Goal: Task Accomplishment & Management: Manage account settings

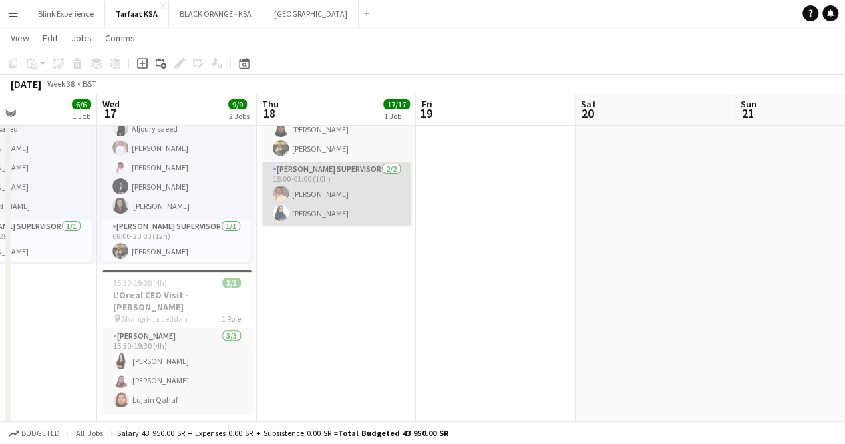
scroll to position [0, 382]
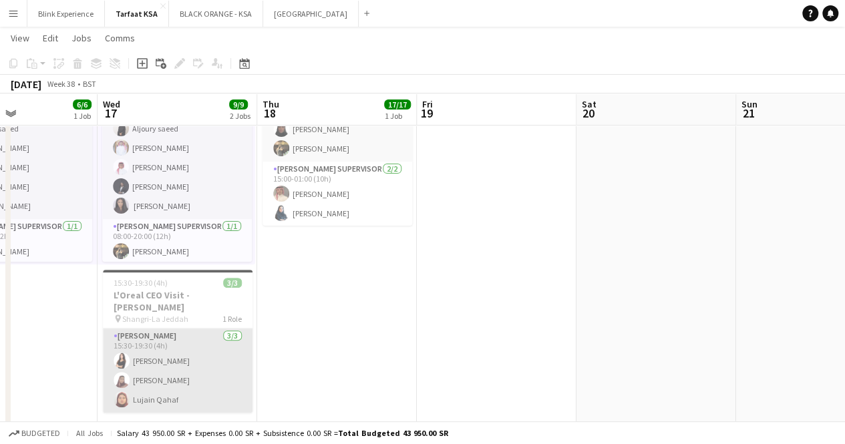
click at [171, 346] on app-card-role "[PERSON_NAME] [DATE] 15:30-19:30 (4h) [PERSON_NAME] [PERSON_NAME] Lujain Qahaf" at bounding box center [178, 371] width 150 height 84
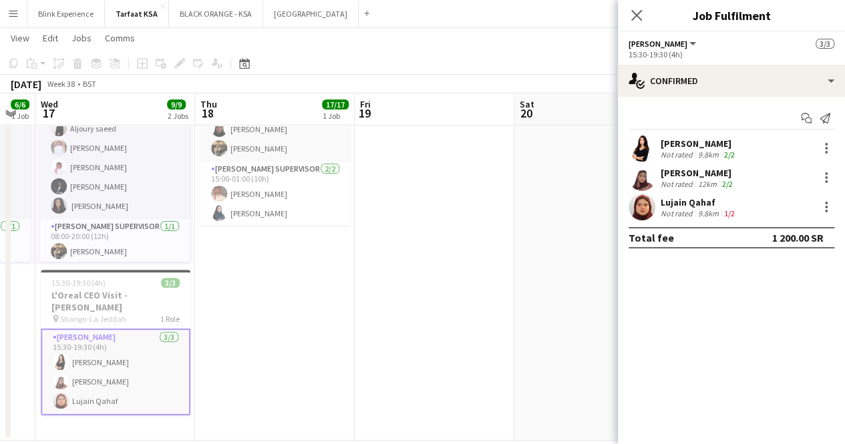
scroll to position [0, 445]
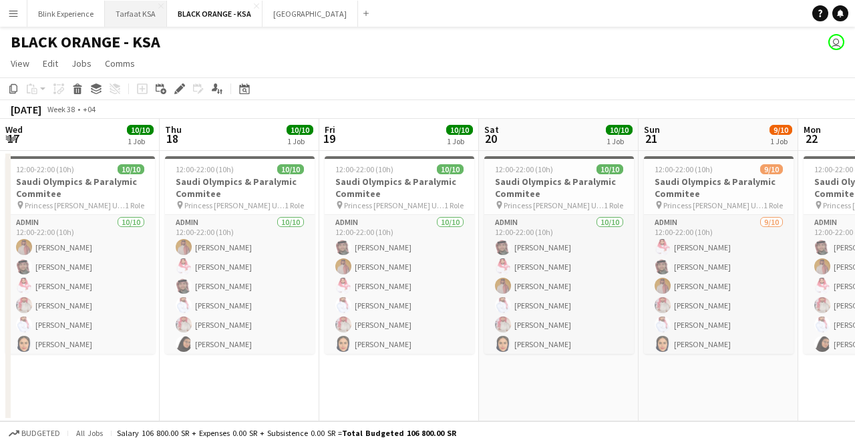
scroll to position [0, 444]
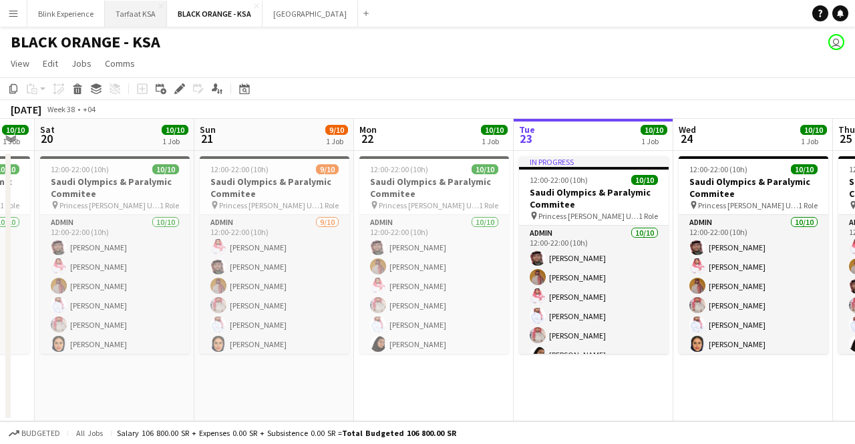
click at [122, 9] on button "Tarfaat KSA Close" at bounding box center [136, 14] width 62 height 26
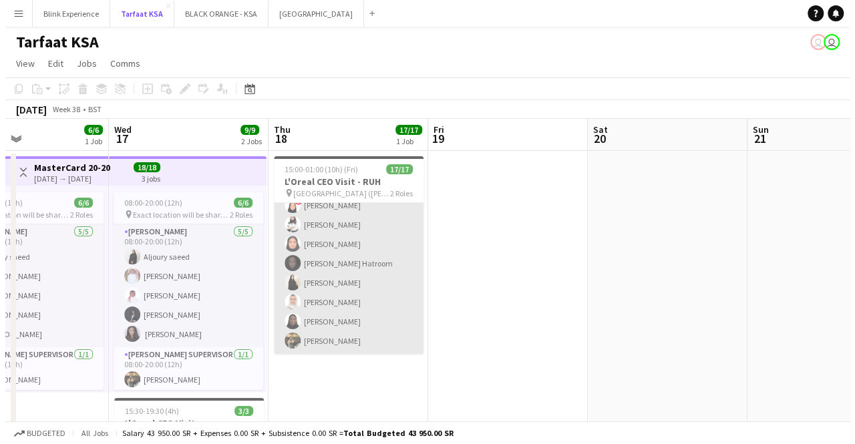
scroll to position [230, 0]
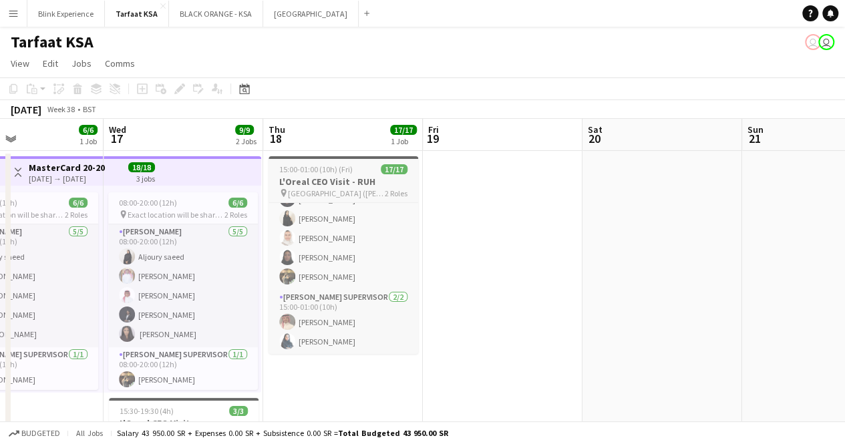
click at [346, 184] on h3 "L'Oreal CEO Visit - RUH" at bounding box center [344, 182] width 150 height 12
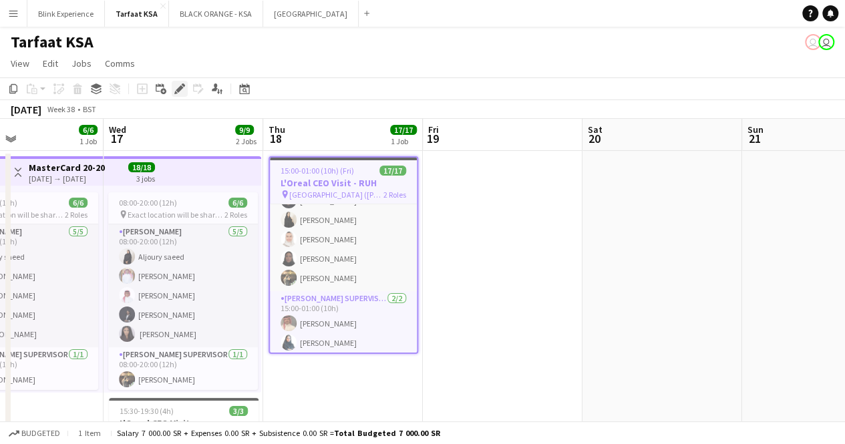
click at [182, 92] on icon "Edit" at bounding box center [179, 89] width 11 height 11
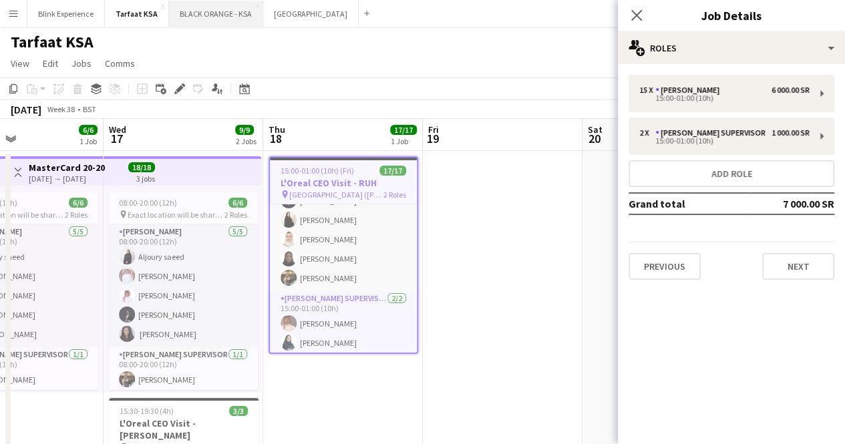
click at [196, 15] on button "BLACK ORANGE - KSA Close" at bounding box center [216, 14] width 94 height 26
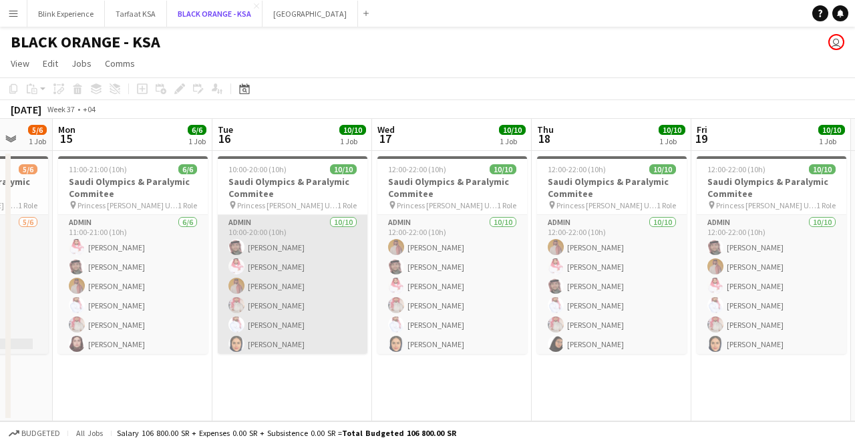
scroll to position [80, 0]
click at [271, 302] on app-card-role "Admin 10/10 10:00-20:00 (10h) SAUD ALQAHTANI Saleh Essam Ahmed Yagmowr Ibrahim …" at bounding box center [293, 245] width 150 height 220
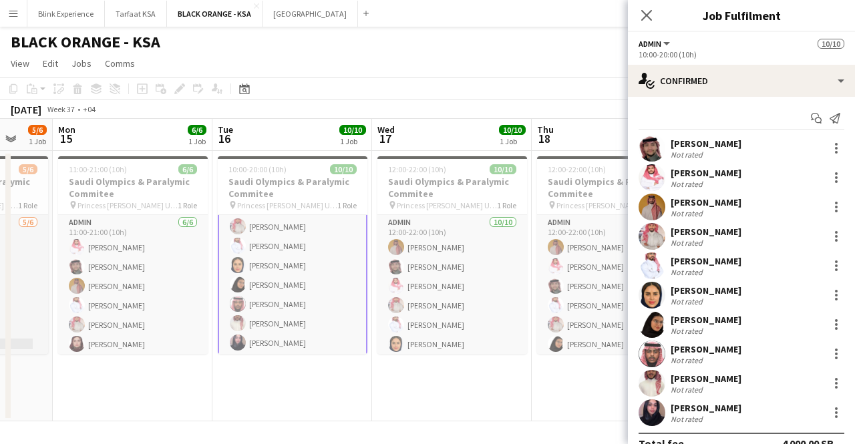
scroll to position [82, 0]
click at [700, 347] on div "Talal Al saleh" at bounding box center [706, 350] width 71 height 12
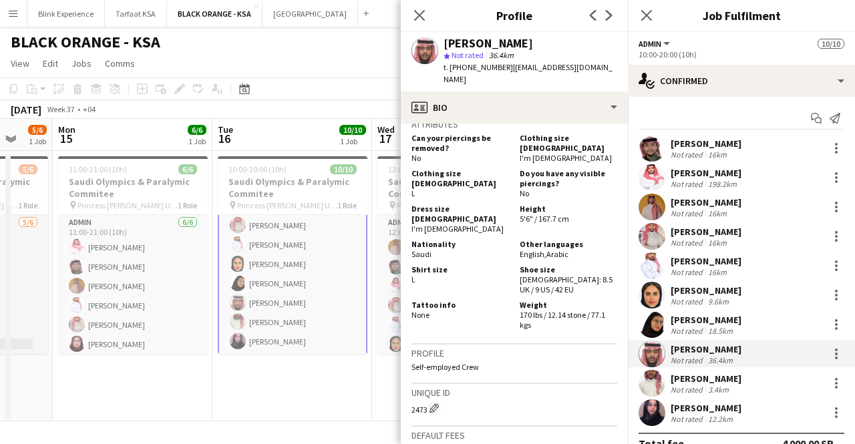
scroll to position [747, 0]
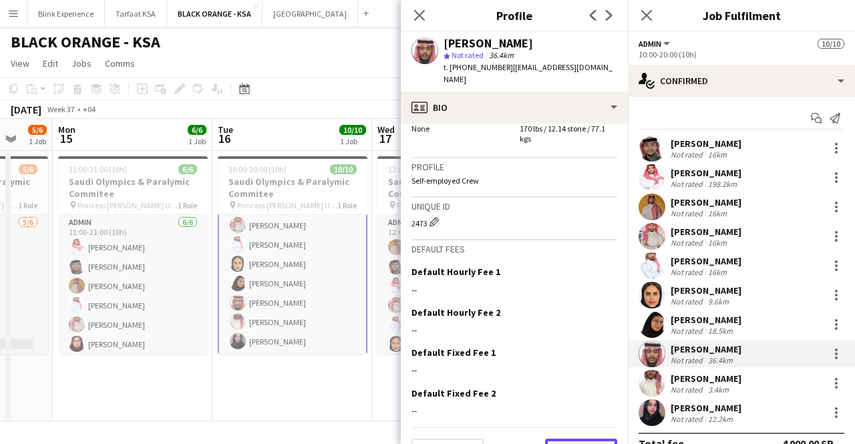
click at [561, 439] on button "Next" at bounding box center [581, 452] width 72 height 27
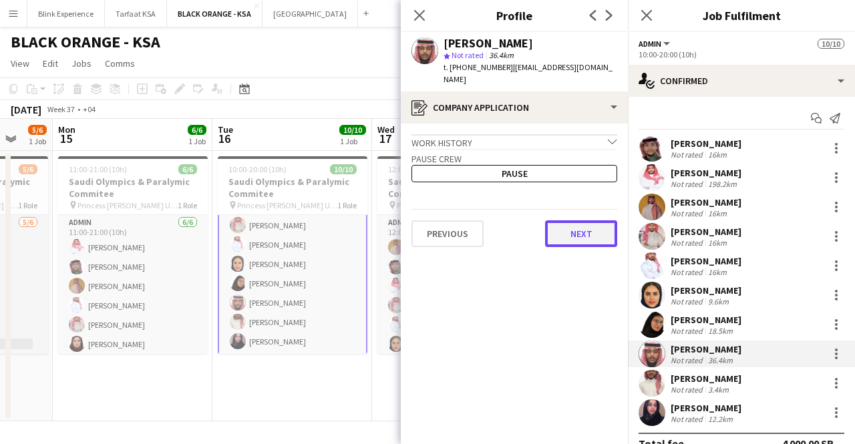
click at [568, 221] on button "Next" at bounding box center [581, 234] width 72 height 27
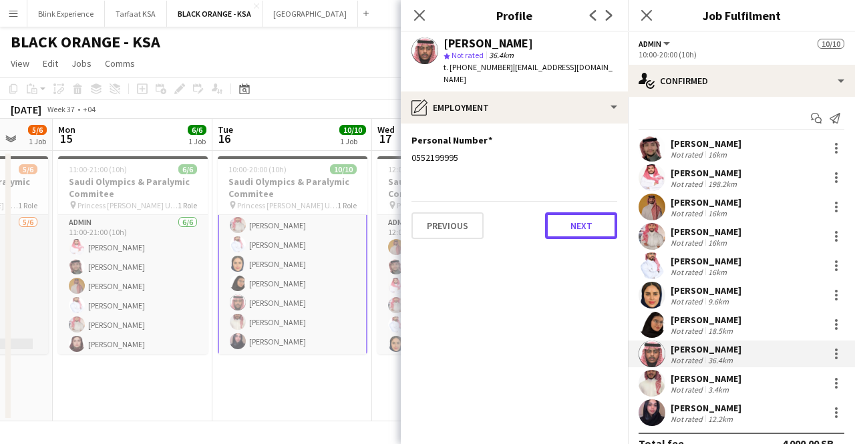
click at [568, 220] on button "Next" at bounding box center [581, 226] width 72 height 27
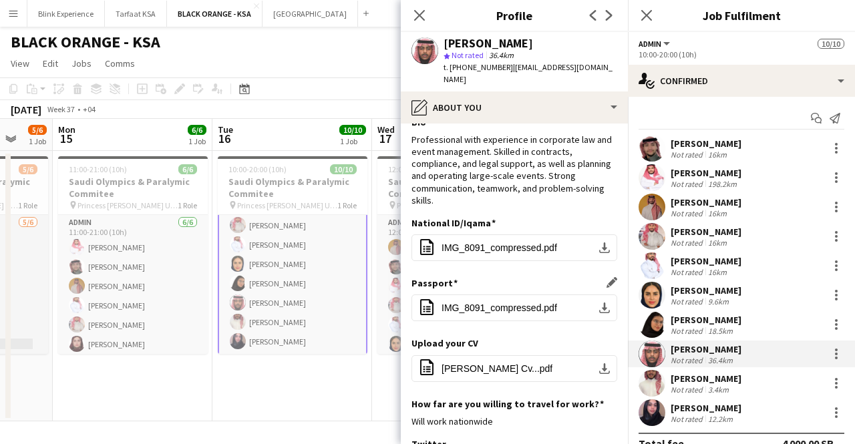
scroll to position [19, 0]
click at [591, 241] on button "office-file-sheet IMG_8091_compressed.pdf download-bottom" at bounding box center [515, 247] width 206 height 27
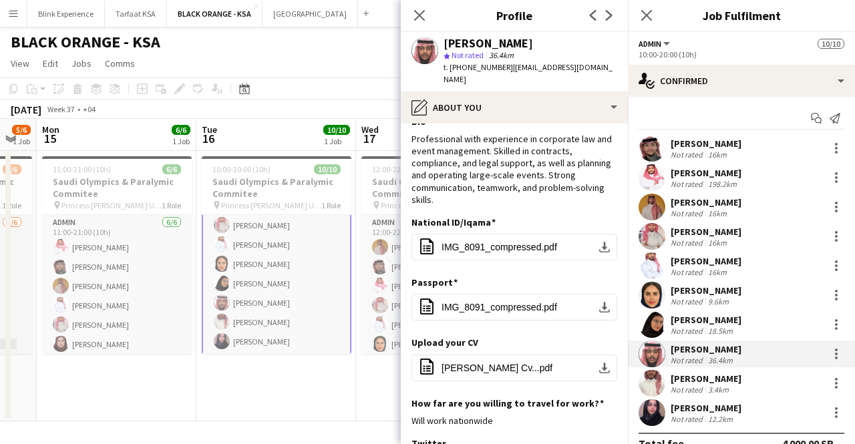
scroll to position [0, 442]
click at [703, 380] on div "Mohammed Bukhari" at bounding box center [706, 379] width 71 height 12
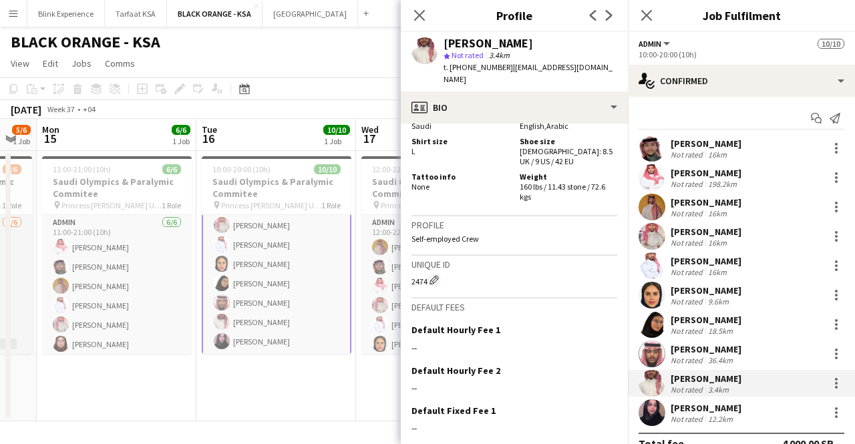
scroll to position [1137, 0]
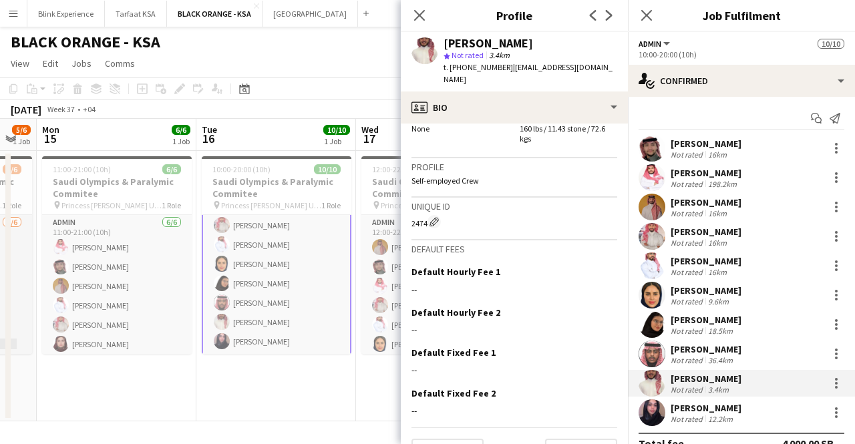
click at [553, 435] on app-crew-profile-bio "chevron-left chevron-right Open photos pop-in Gender Male Birthday 09-08-1994 (…" at bounding box center [514, 284] width 227 height 321
click at [553, 439] on button "Next" at bounding box center [581, 452] width 72 height 27
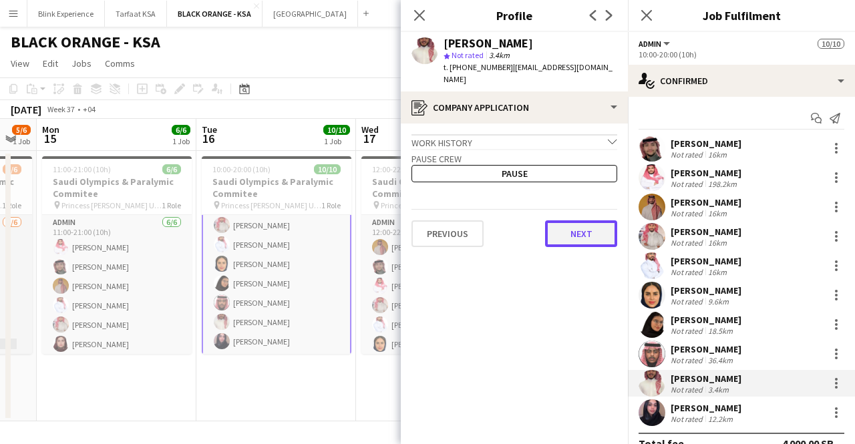
click at [556, 221] on button "Next" at bounding box center [581, 234] width 72 height 27
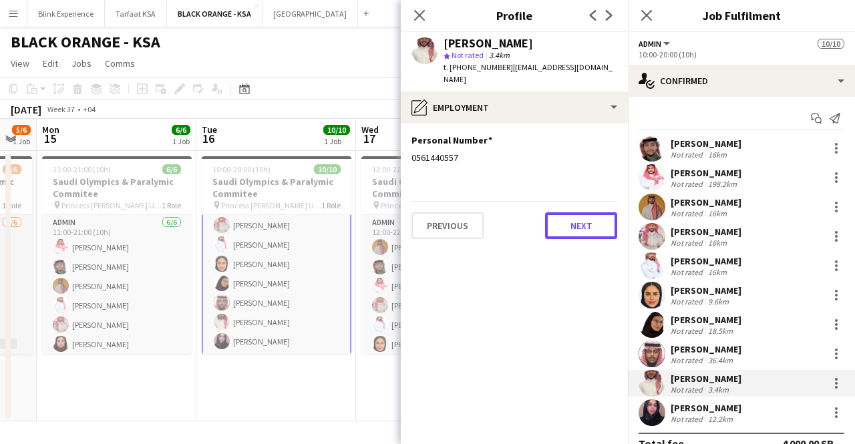
click at [556, 217] on button "Next" at bounding box center [581, 226] width 72 height 27
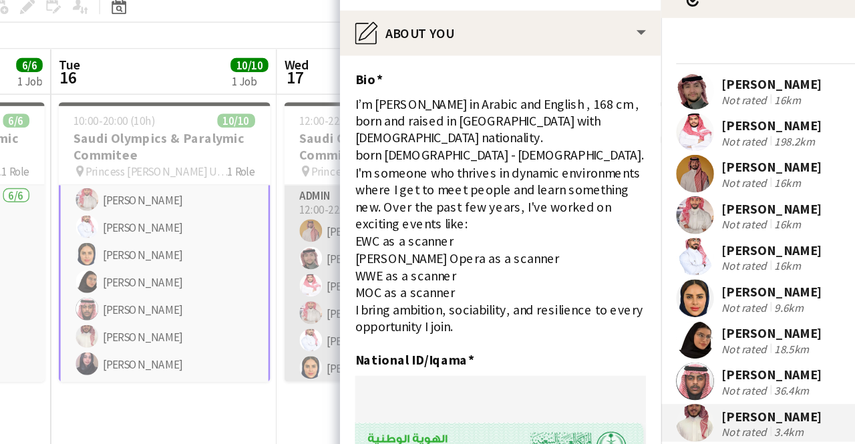
scroll to position [0, 468]
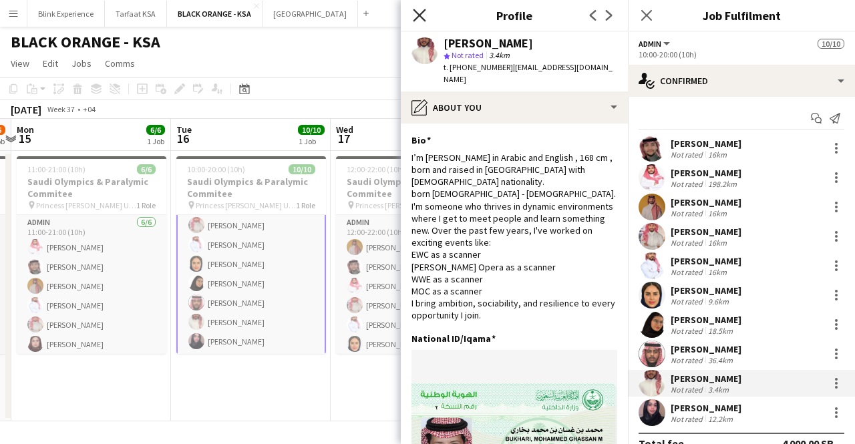
click at [417, 17] on icon at bounding box center [419, 15] width 13 height 13
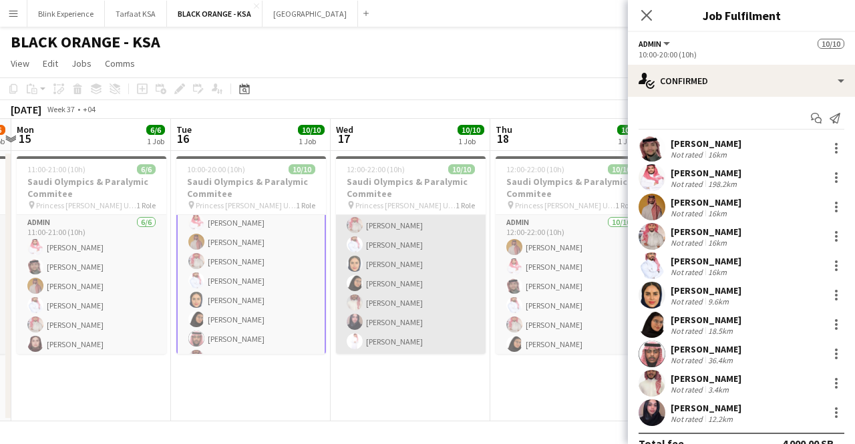
scroll to position [80, 0]
click at [396, 303] on app-card-role "Admin 10/10 12:00-22:00 (10h) Ahmed Yagmowr SAUD ALQAHTANI Saleh Essam Ibrahim …" at bounding box center [411, 245] width 150 height 220
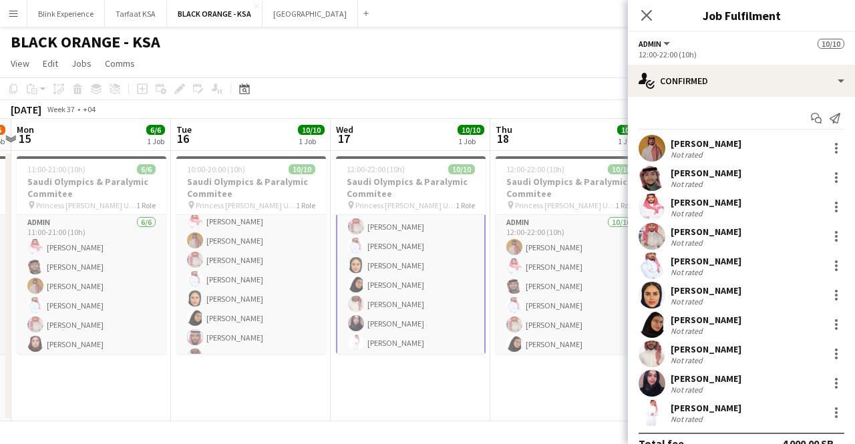
scroll to position [82, 0]
click at [427, 253] on app-card-role "Admin 10/10 12:00-22:00 (10h) Ahmed Yagmowr SAUD ALQAHTANI Saleh Essam Ibrahim …" at bounding box center [411, 245] width 150 height 223
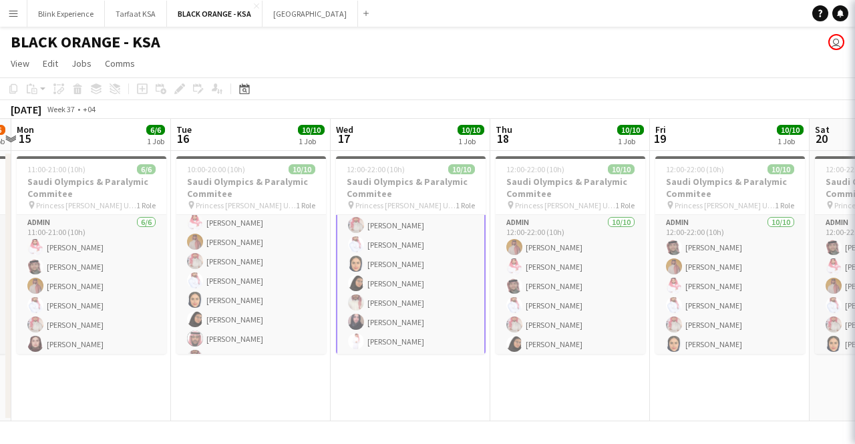
scroll to position [80, 0]
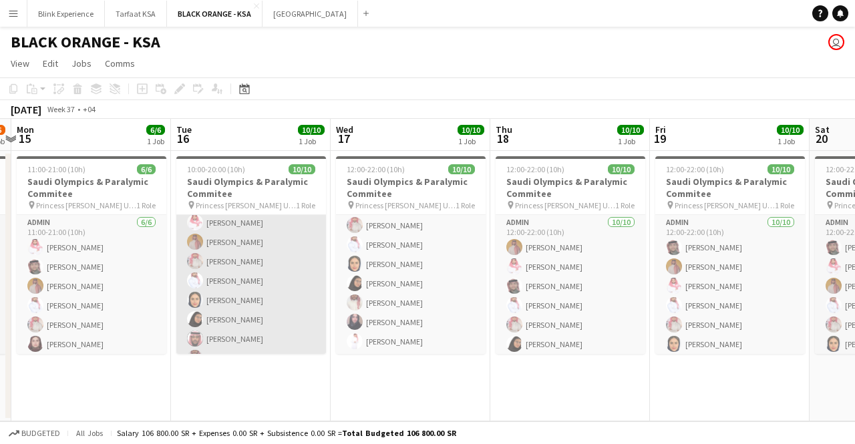
click at [245, 261] on app-card-role "Admin 10/10 10:00-20:00 (10h) SAUD ALQAHTANI Saleh Essam Ahmed Yagmowr Ibrahim …" at bounding box center [251, 281] width 150 height 220
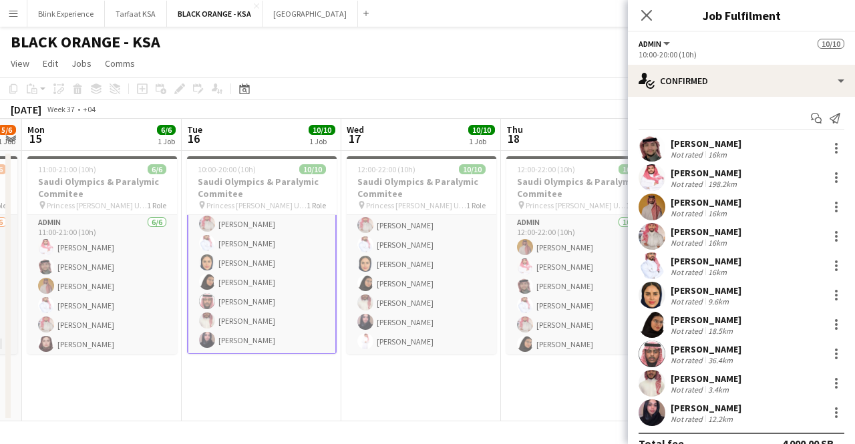
scroll to position [0, 458]
click at [245, 263] on app-card-role "Admin 10/10 10:00-20:00 (10h) SAUD ALQAHTANI Saleh Essam Ahmed Yagmowr Ibrahim …" at bounding box center [261, 243] width 150 height 223
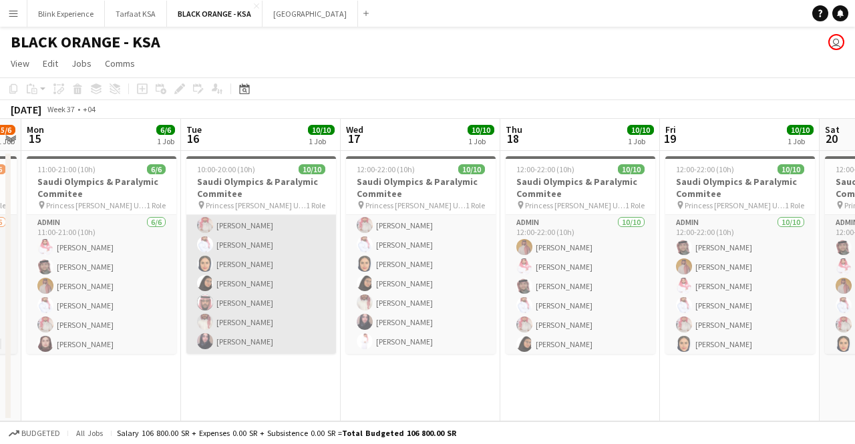
click at [245, 263] on app-card-role "Admin 10/10 10:00-20:00 (10h) SAUD ALQAHTANI Saleh Essam Ahmed Yagmowr Ibrahim …" at bounding box center [261, 245] width 150 height 220
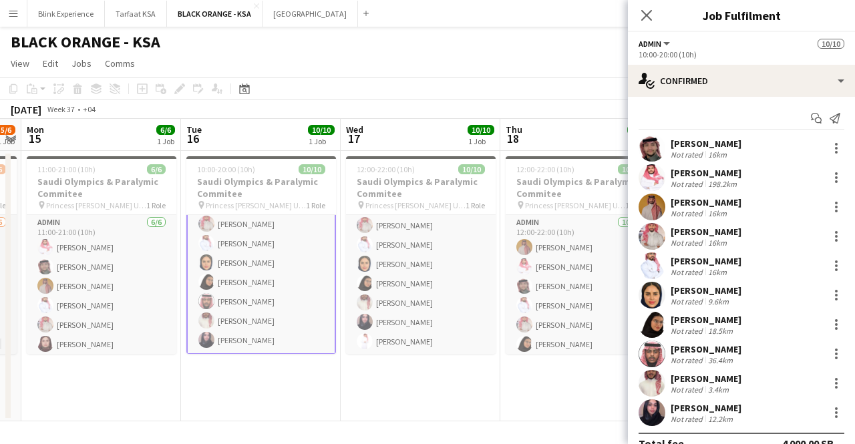
click at [688, 286] on div "Maram Alzahrani" at bounding box center [706, 291] width 71 height 12
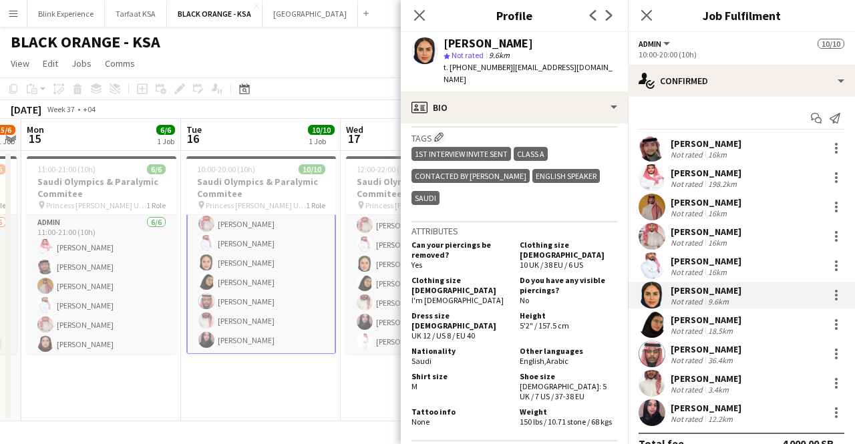
scroll to position [1005, 0]
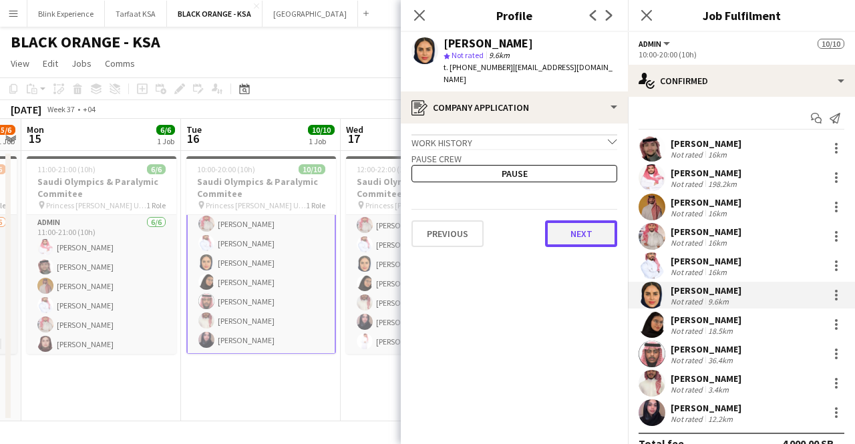
click at [555, 221] on button "Next" at bounding box center [581, 234] width 72 height 27
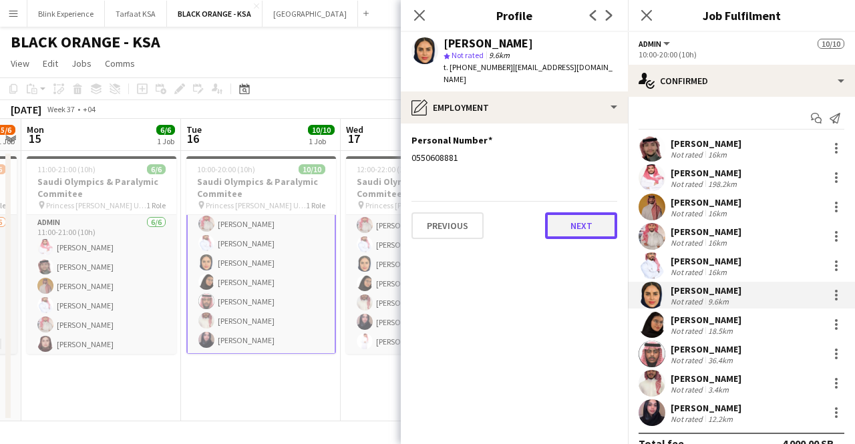
click at [560, 213] on button "Next" at bounding box center [581, 226] width 72 height 27
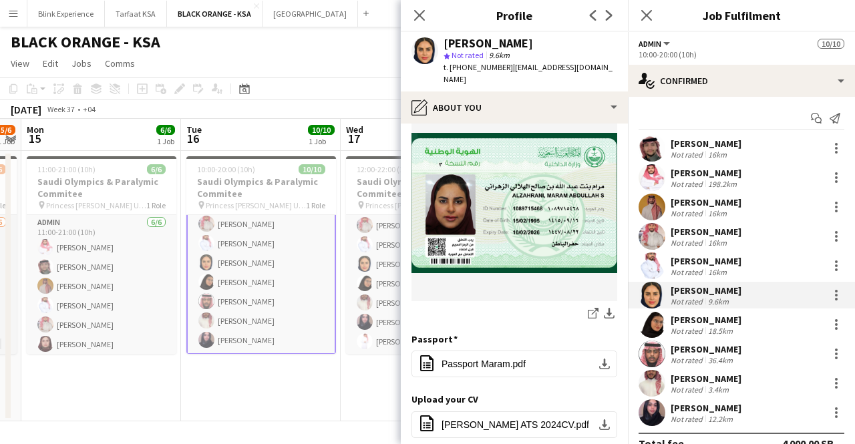
scroll to position [231, 0]
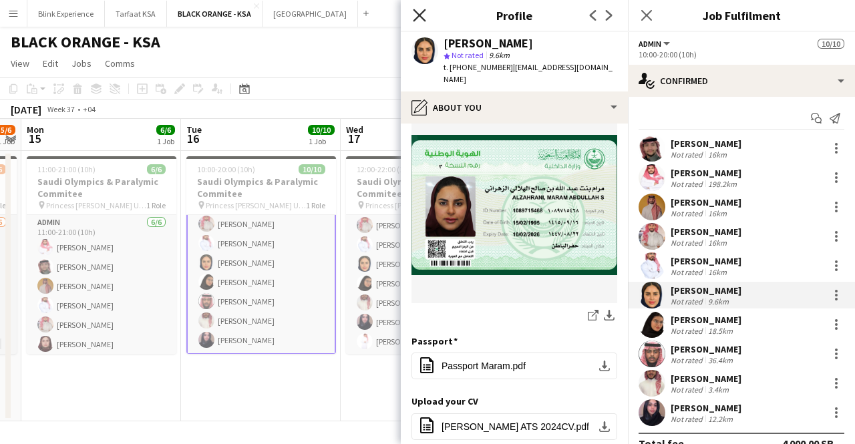
click at [418, 11] on icon "Close pop-in" at bounding box center [419, 15] width 13 height 13
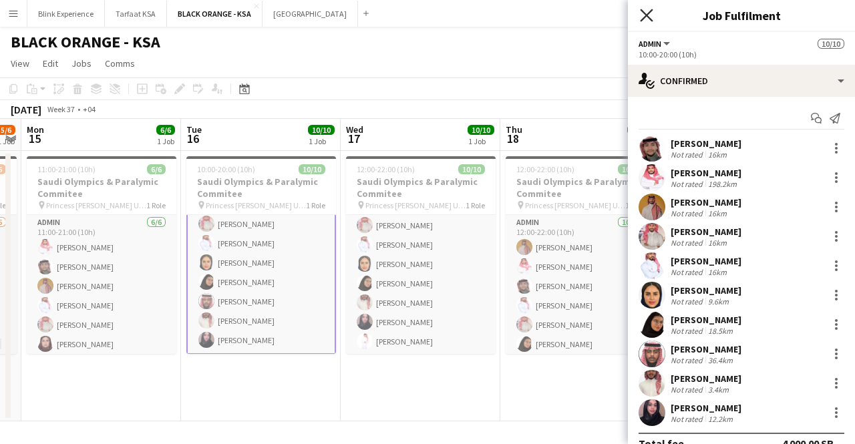
click at [642, 15] on icon "Close pop-in" at bounding box center [646, 15] width 13 height 13
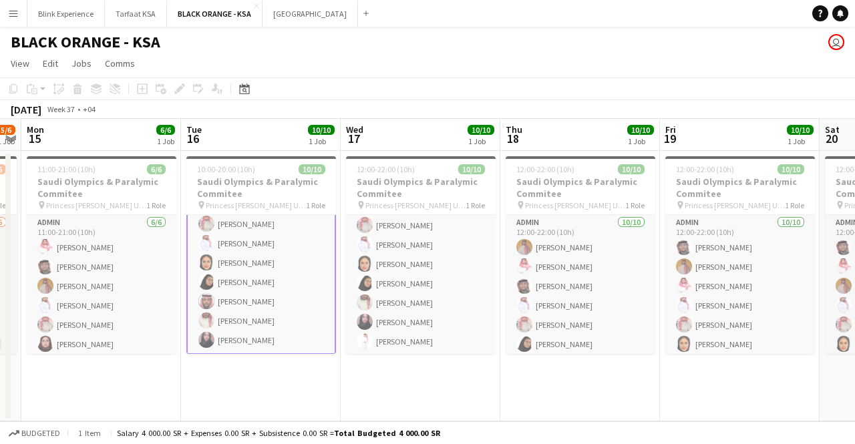
click at [257, 281] on app-card-role "Admin 10/10 10:00-20:00 (10h) SAUD ALQAHTANI Saleh Essam Ahmed Yagmowr Ibrahim …" at bounding box center [261, 243] width 150 height 223
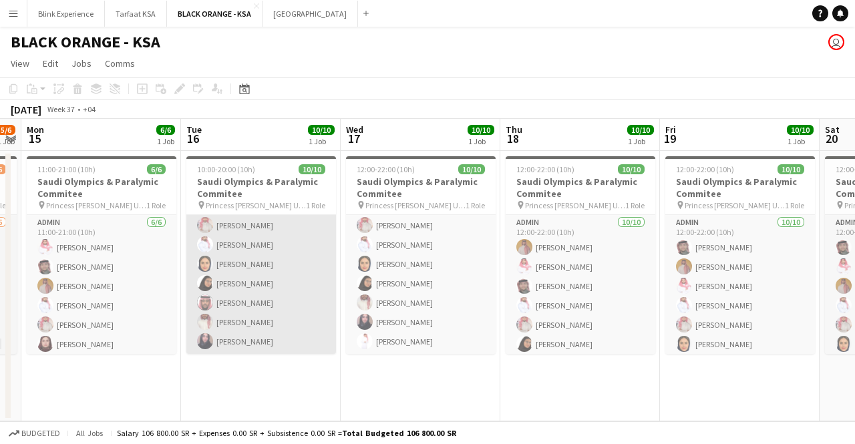
click at [254, 264] on app-card-role "Admin 10/10 10:00-20:00 (10h) SAUD ALQAHTANI Saleh Essam Ahmed Yagmowr Ibrahim …" at bounding box center [261, 245] width 150 height 220
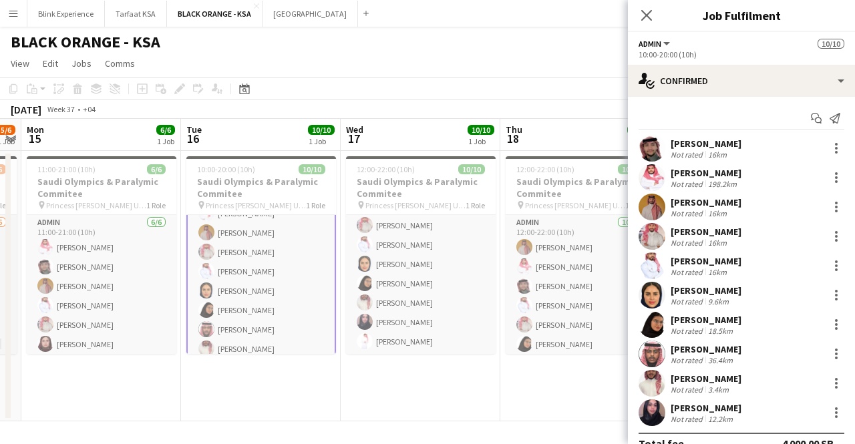
scroll to position [83, 0]
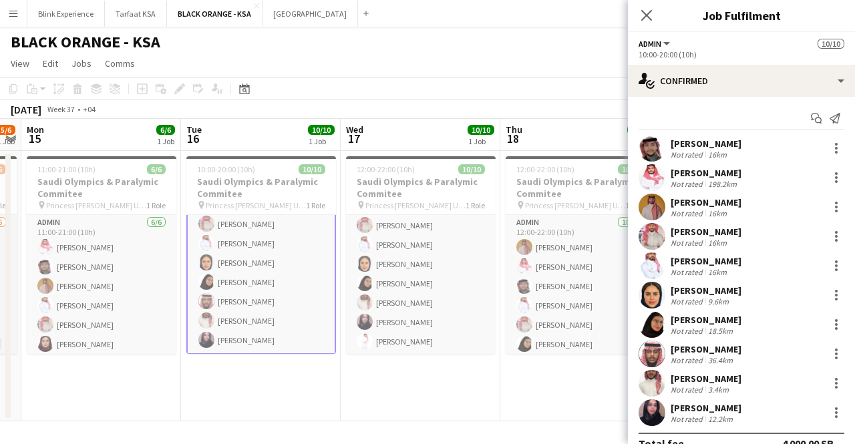
click at [689, 320] on div "Arwa Alfaraj Arwa" at bounding box center [706, 320] width 71 height 12
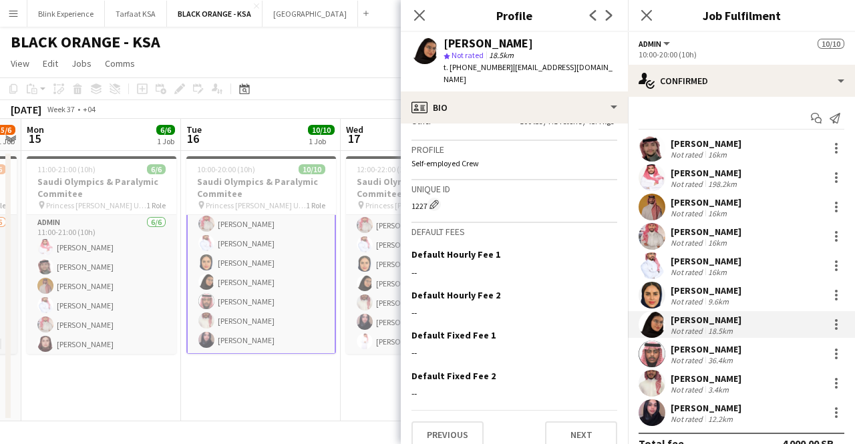
scroll to position [933, 0]
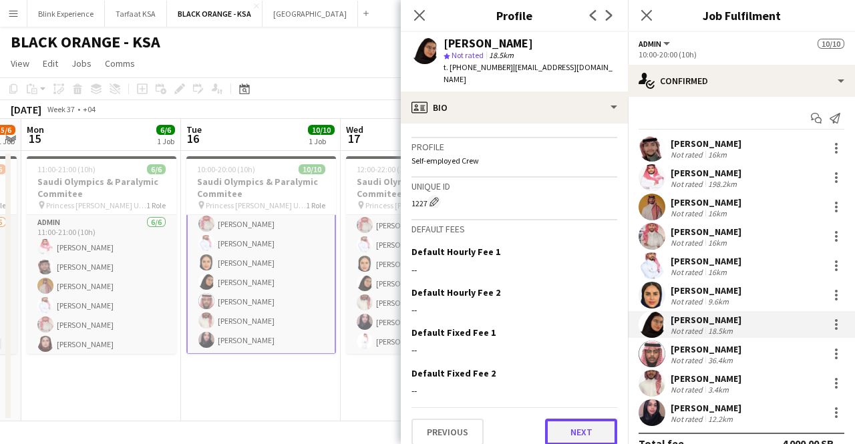
click at [579, 425] on button "Next" at bounding box center [581, 432] width 72 height 27
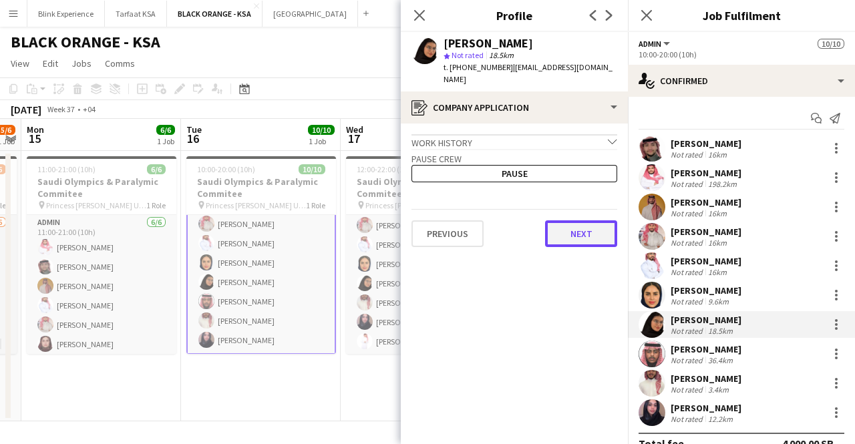
click at [570, 229] on button "Next" at bounding box center [581, 234] width 72 height 27
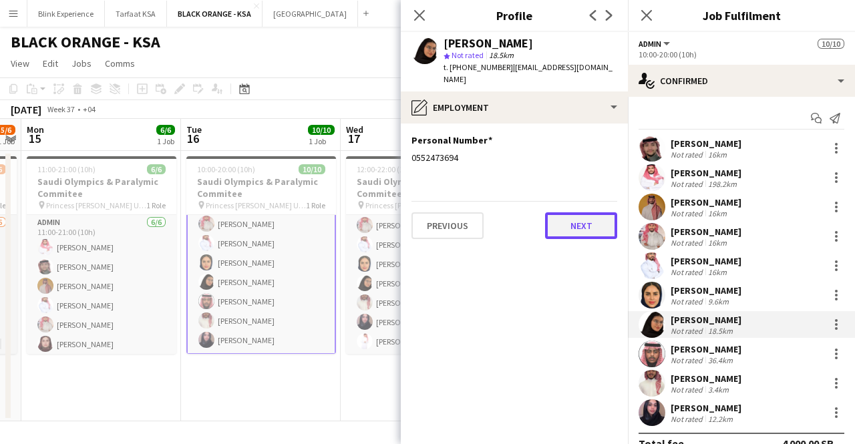
click at [570, 213] on button "Next" at bounding box center [581, 226] width 72 height 27
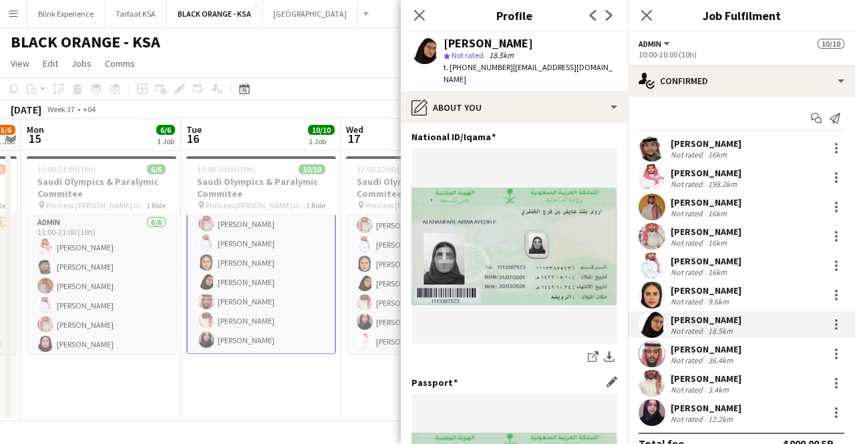
scroll to position [192, 0]
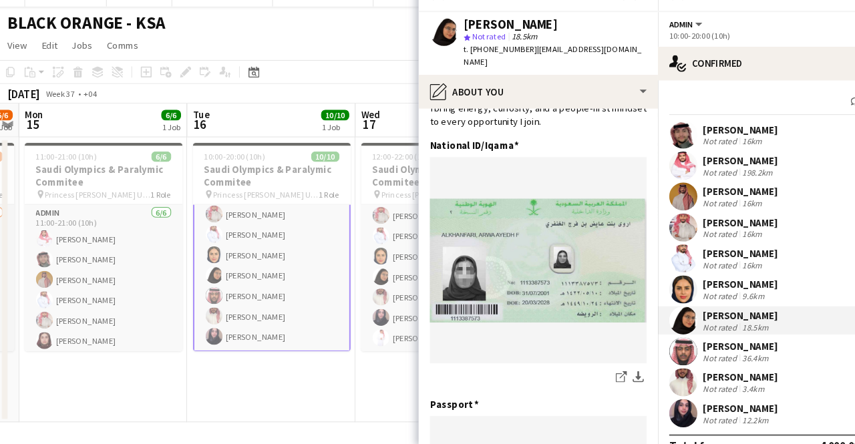
click at [685, 404] on div "Haneen Alsaleh" at bounding box center [706, 408] width 71 height 12
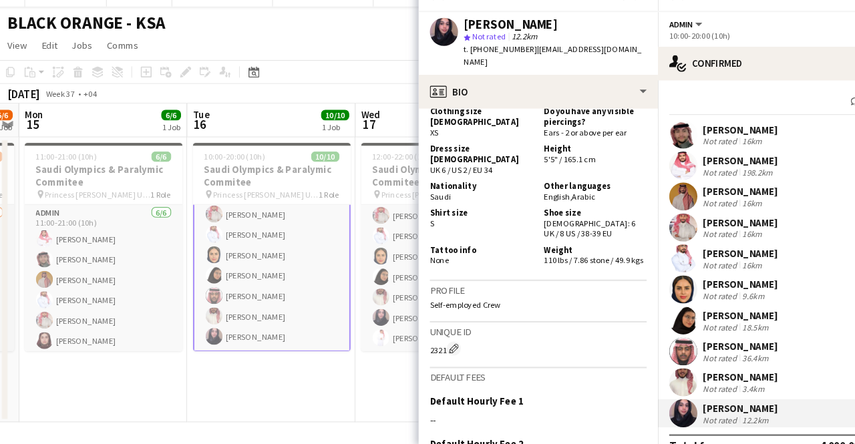
scroll to position [1069, 0]
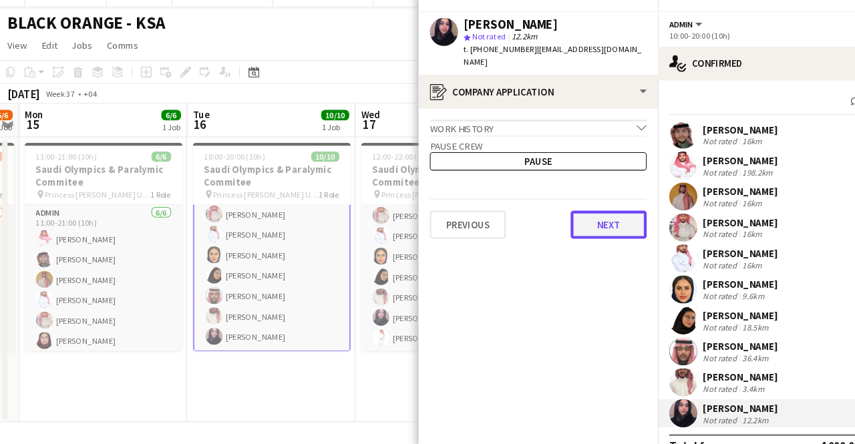
click at [553, 221] on button "Next" at bounding box center [581, 234] width 72 height 27
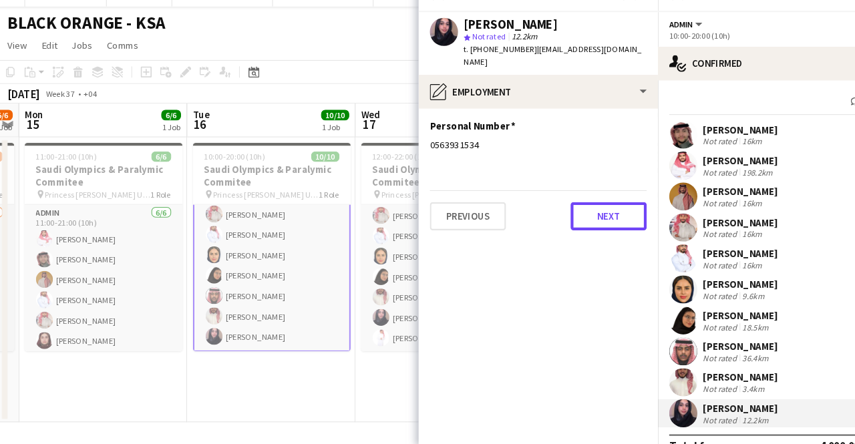
click at [553, 218] on button "Next" at bounding box center [581, 226] width 72 height 27
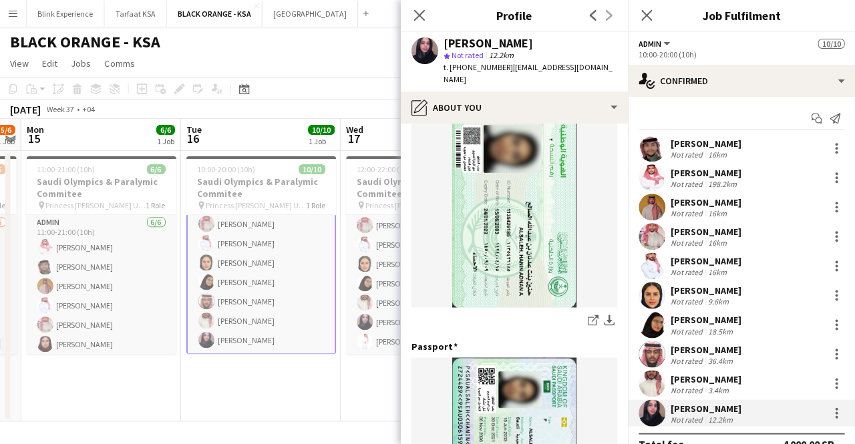
scroll to position [0, 0]
click at [422, 11] on icon "Close pop-in" at bounding box center [419, 15] width 13 height 13
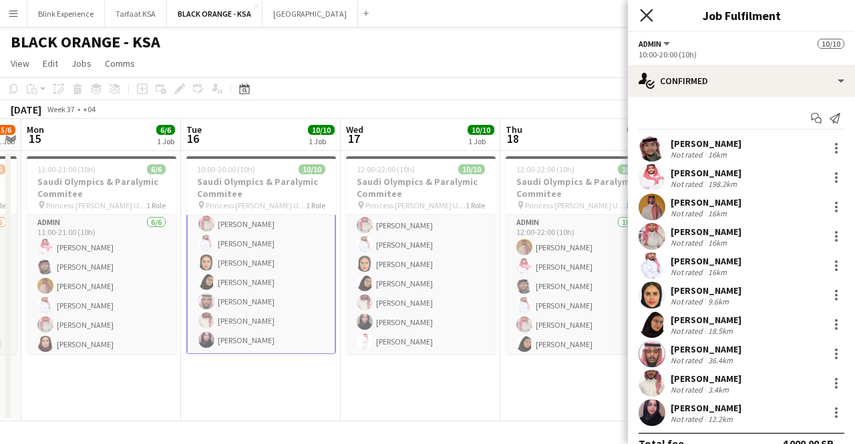
click at [649, 17] on icon at bounding box center [646, 15] width 13 height 13
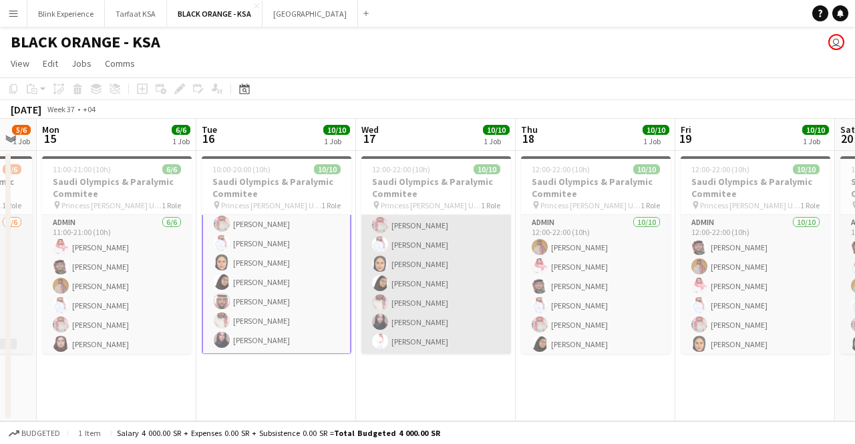
scroll to position [0, 464]
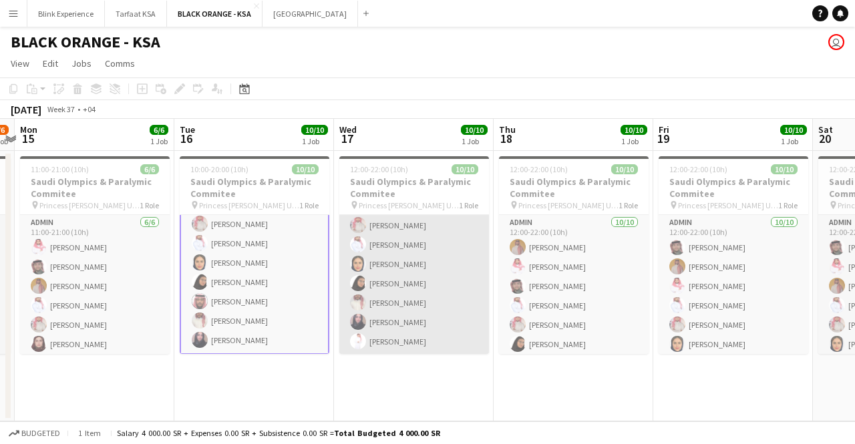
click at [406, 311] on app-card-role "Admin 10/10 12:00-22:00 (10h) Ahmed Yagmowr SAUD ALQAHTANI Saleh Essam Ibrahim …" at bounding box center [415, 245] width 150 height 220
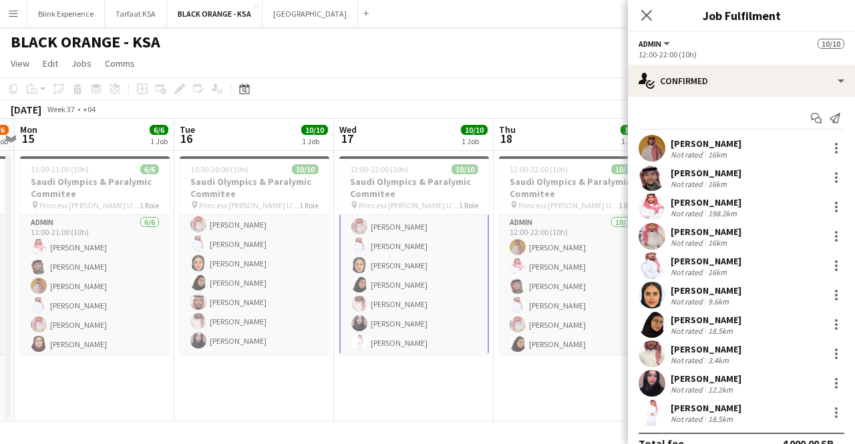
scroll to position [82, 0]
click at [406, 342] on app-card-role "Admin 10/10 12:00-22:00 (10h) Ahmed Yagmowr SAUD ALQAHTANI Saleh Essam Ibrahim …" at bounding box center [415, 245] width 150 height 223
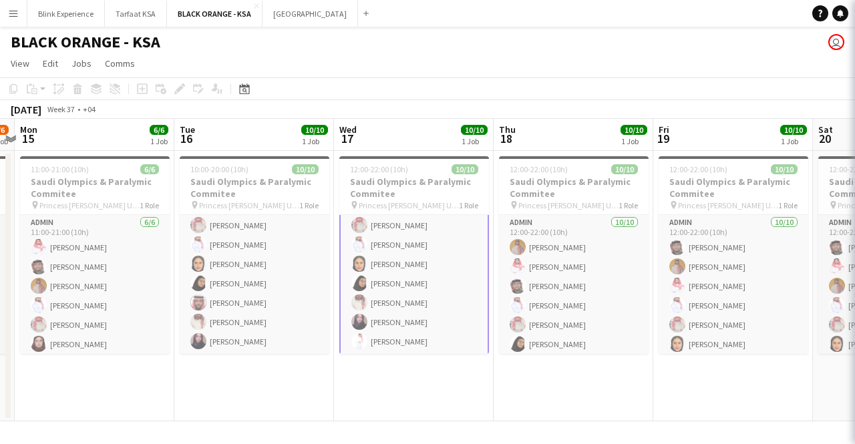
scroll to position [80, 0]
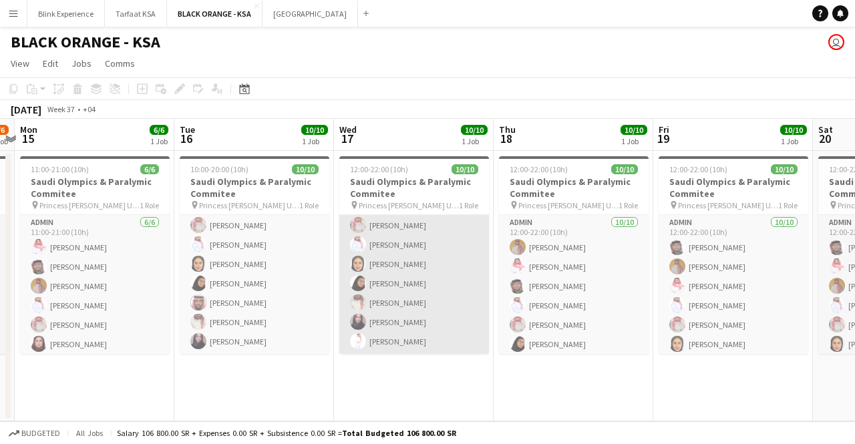
click at [401, 342] on app-card-role "Admin 10/10 12:00-22:00 (10h) Ahmed Yagmowr SAUD ALQAHTANI Saleh Essam Ibrahim …" at bounding box center [415, 245] width 150 height 220
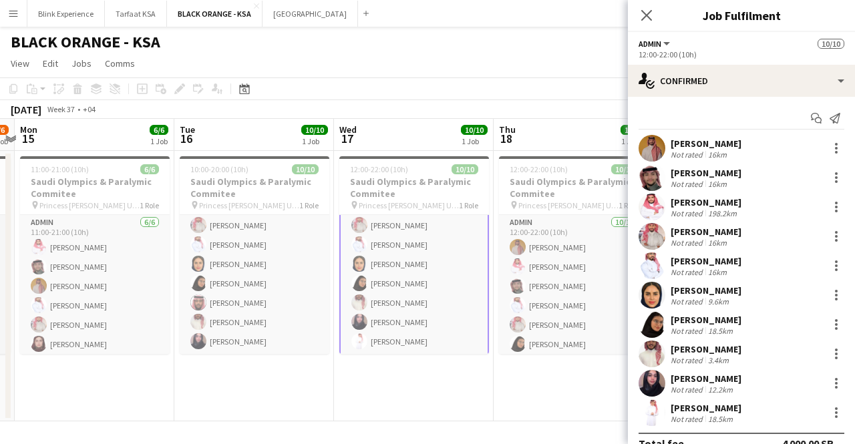
click at [694, 404] on div "Suliman Alfadhel" at bounding box center [706, 408] width 71 height 12
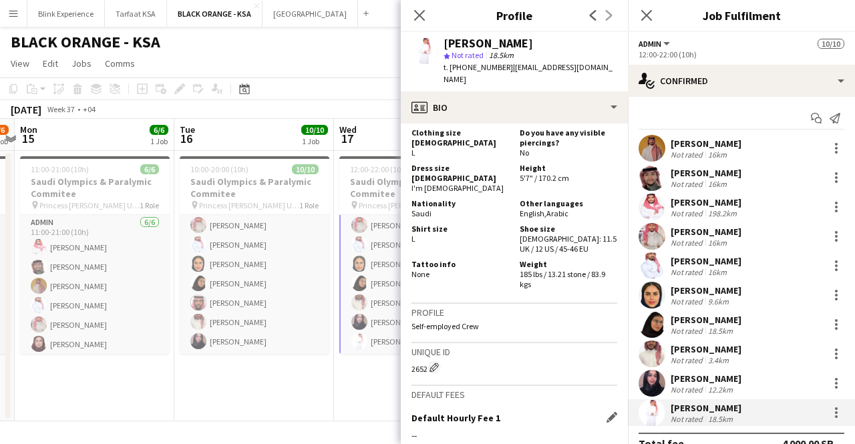
scroll to position [937, 0]
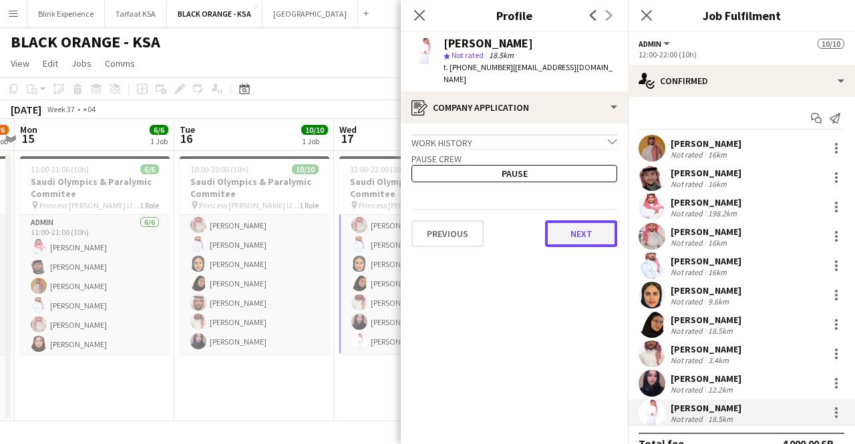
click at [575, 225] on button "Next" at bounding box center [581, 234] width 72 height 27
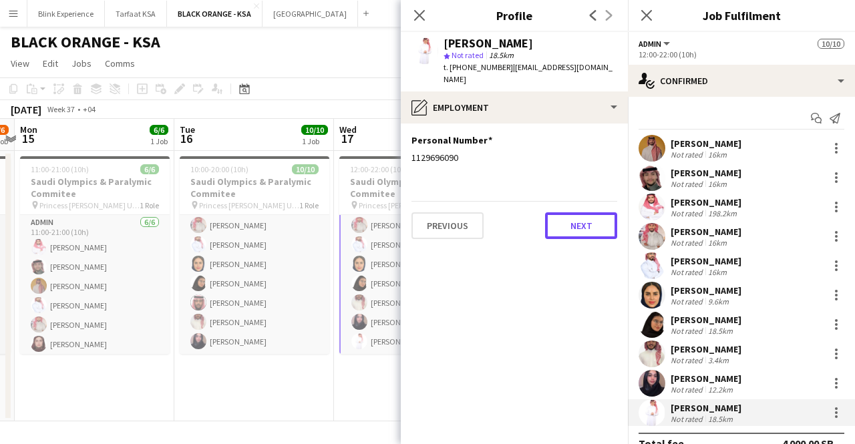
click at [575, 225] on button "Next" at bounding box center [581, 226] width 72 height 27
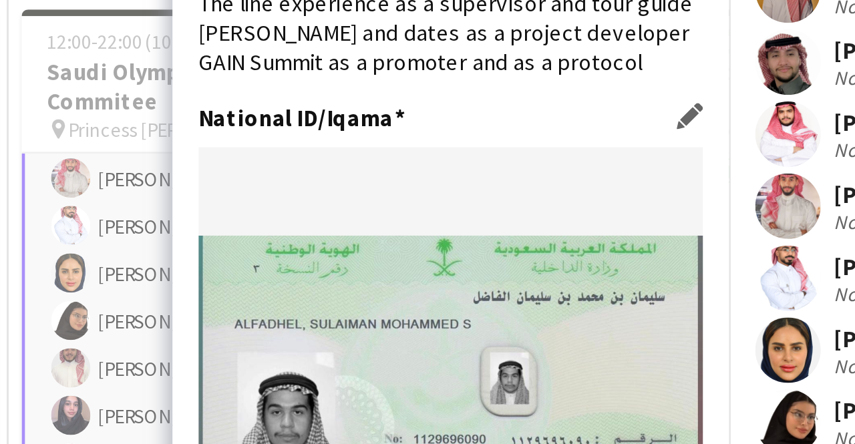
scroll to position [127, 0]
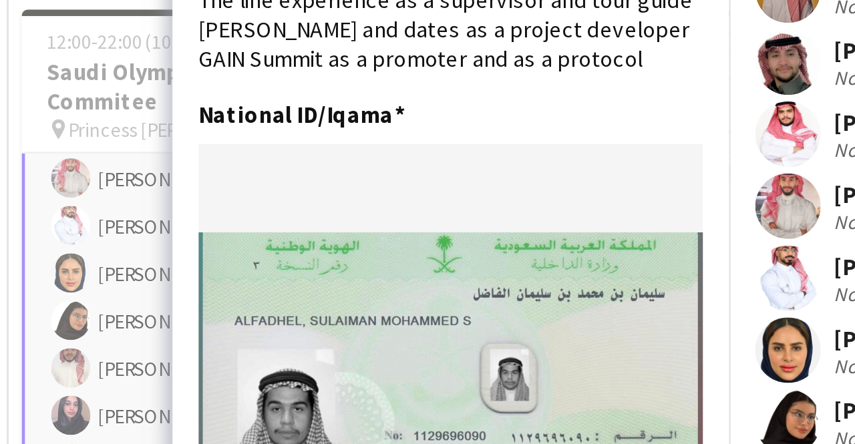
click at [402, 228] on app-section-data-types "Bio Edit this field Suliman mohammed alfadhel Fluent in both English and Arabic…" at bounding box center [514, 284] width 227 height 321
click at [388, 234] on app-card-role "Admin 10/10 12:00-22:00 (10h) Ahmed Yagmowr SAUD ALQAHTANI Saleh Essam Ibrahim …" at bounding box center [415, 245] width 150 height 223
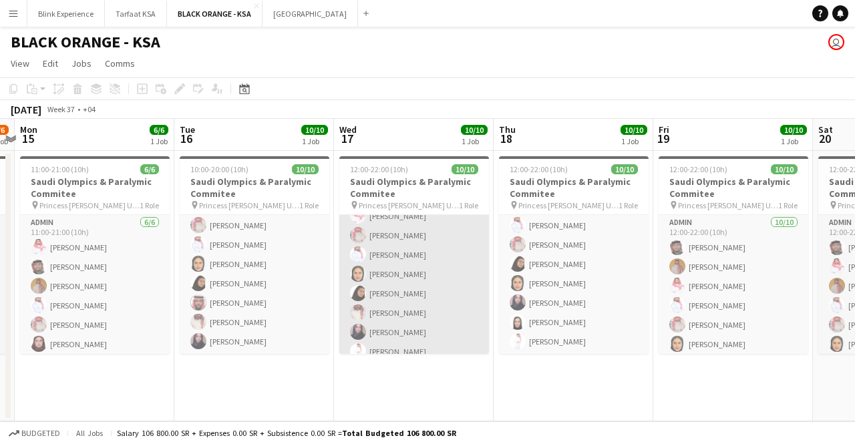
scroll to position [80, 0]
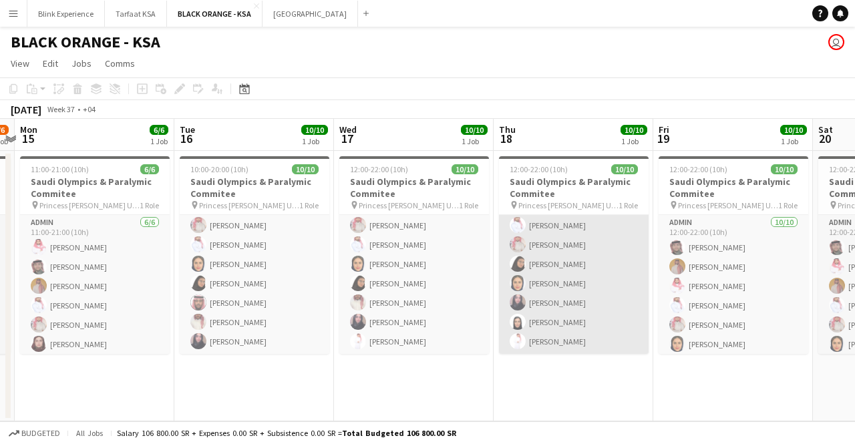
click at [581, 254] on app-card-role "Admin 10/10 12:00-22:00 (10h) Ahmed Yagmowr Saleh Essam SAUD ALQAHTANI Yazeed A…" at bounding box center [574, 245] width 150 height 220
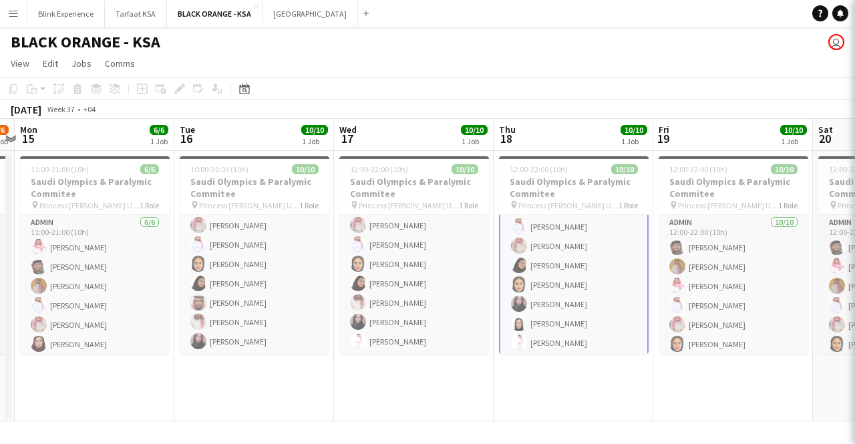
scroll to position [82, 0]
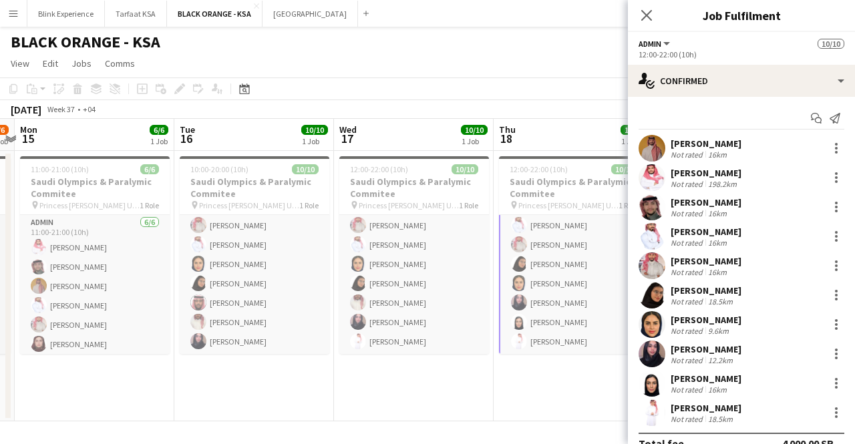
click at [547, 321] on app-card-role "Admin 10/10 12:00-22:00 (10h) Ahmed Yagmowr Saleh Essam SAUD ALQAHTANI Yazeed A…" at bounding box center [574, 245] width 150 height 223
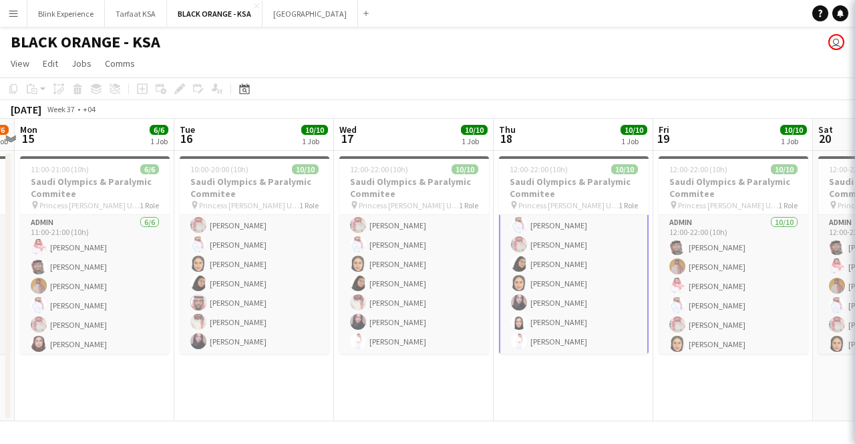
scroll to position [80, 0]
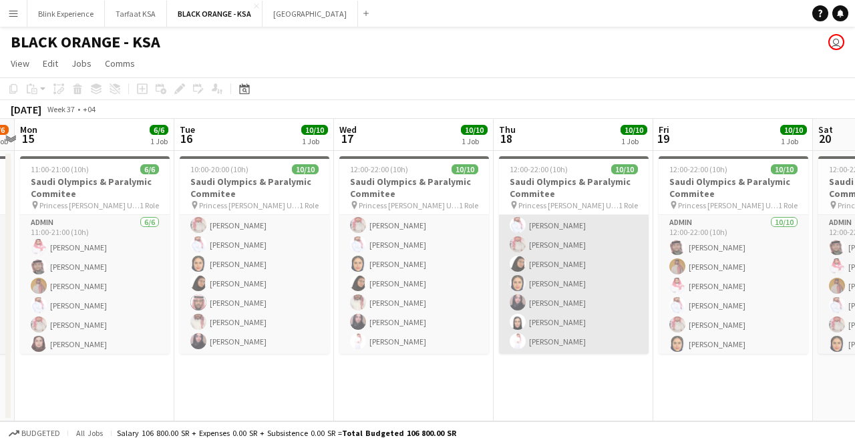
click at [545, 323] on app-card-role "Admin 10/10 12:00-22:00 (10h) Ahmed Yagmowr Saleh Essam SAUD ALQAHTANI Yazeed A…" at bounding box center [574, 245] width 150 height 220
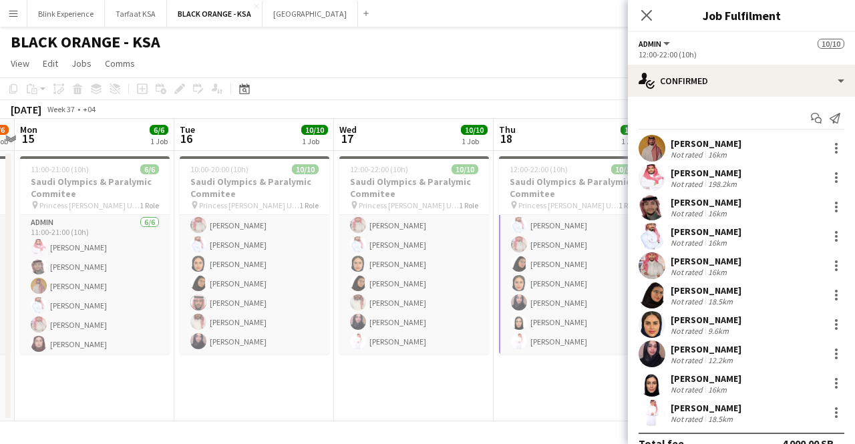
scroll to position [20, 0]
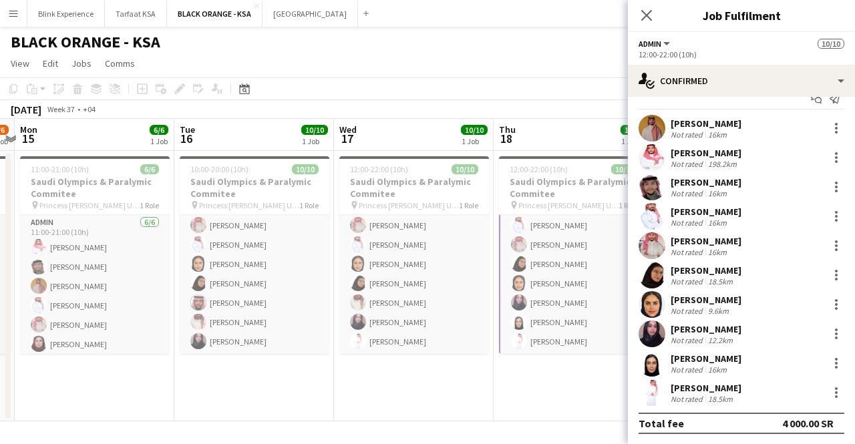
click at [690, 356] on div "Afnan Asiri" at bounding box center [706, 359] width 71 height 12
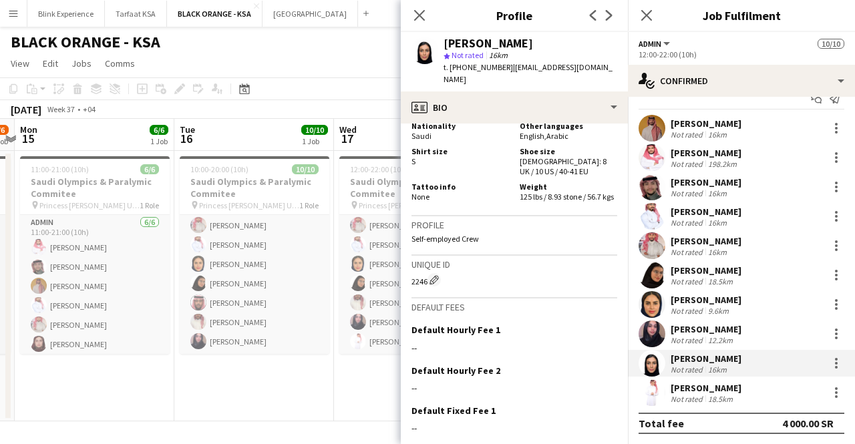
scroll to position [1300, 0]
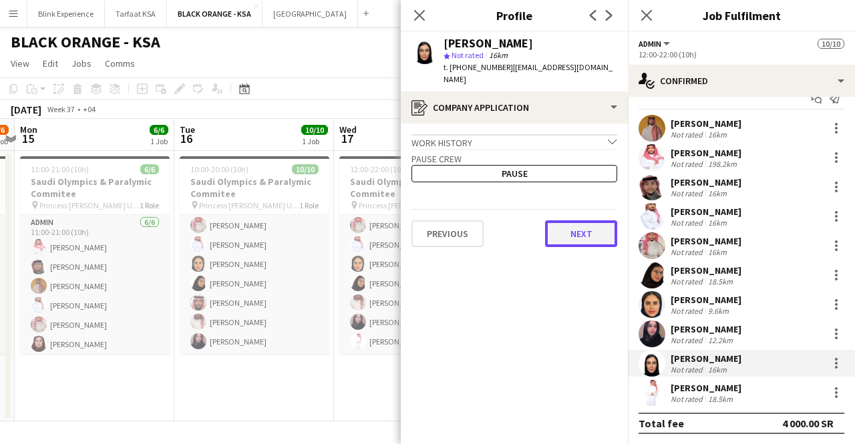
click at [593, 221] on button "Next" at bounding box center [581, 234] width 72 height 27
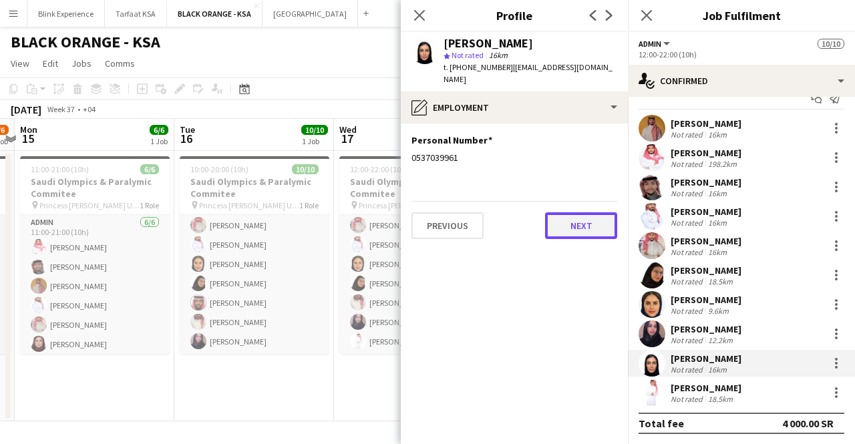
click at [591, 225] on button "Next" at bounding box center [581, 226] width 72 height 27
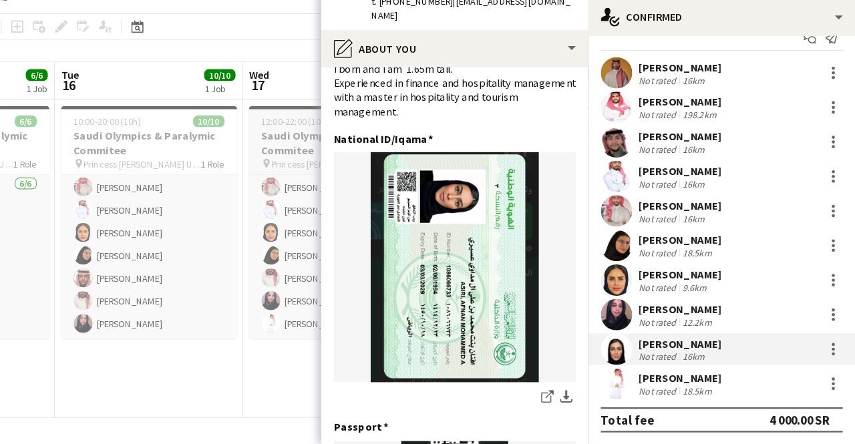
scroll to position [0, 0]
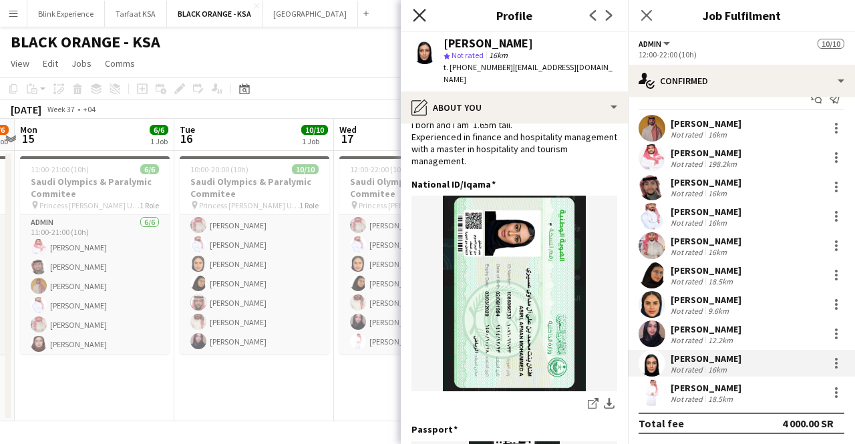
click at [424, 16] on icon "Close pop-in" at bounding box center [419, 15] width 13 height 13
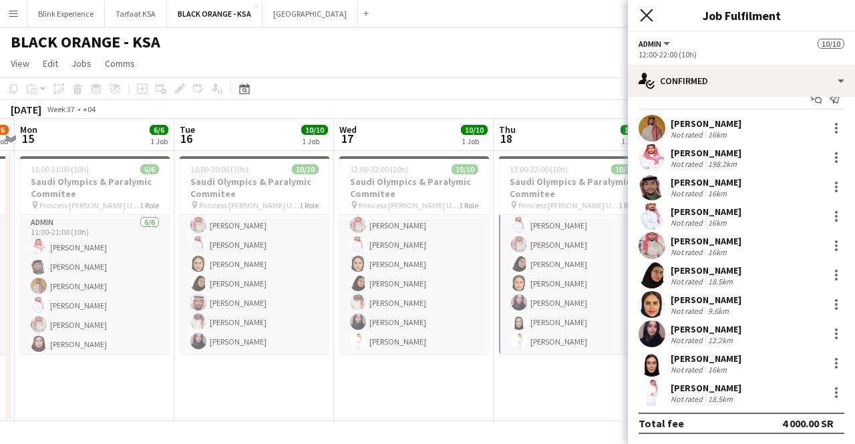
click at [647, 15] on icon at bounding box center [646, 15] width 13 height 13
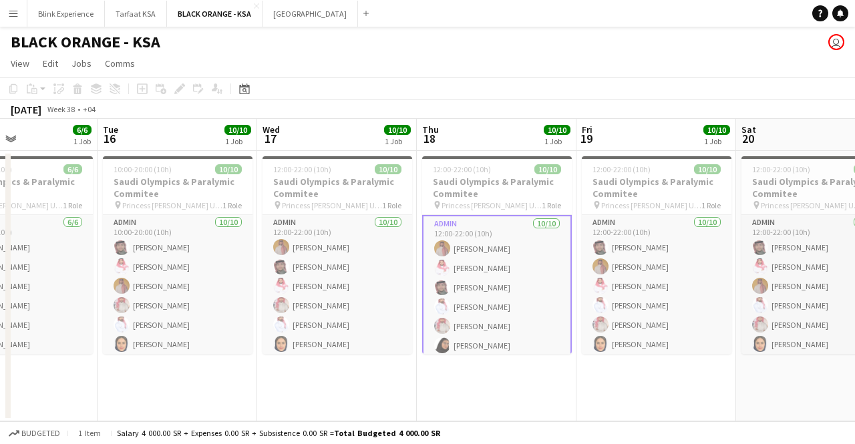
scroll to position [0, 380]
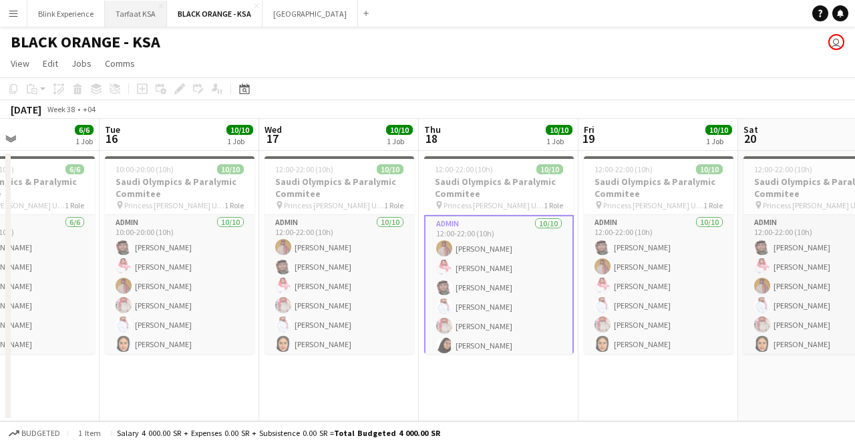
click at [152, 21] on button "Tarfaat KSA Close" at bounding box center [136, 14] width 62 height 26
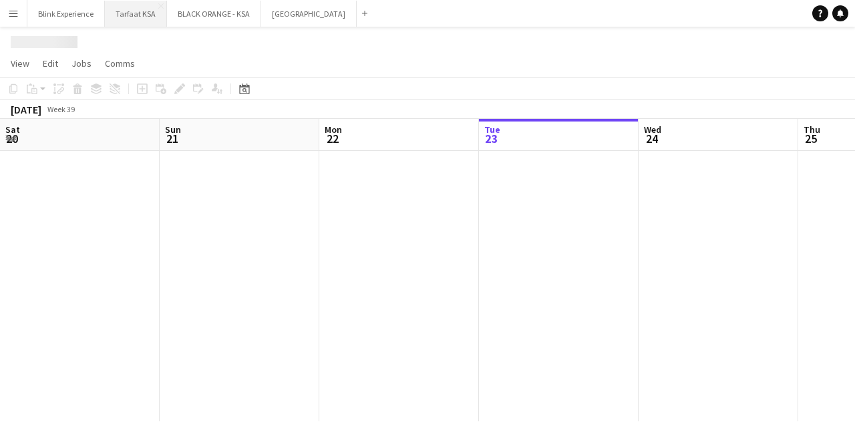
scroll to position [0, 319]
